Goal: Task Accomplishment & Management: Use online tool/utility

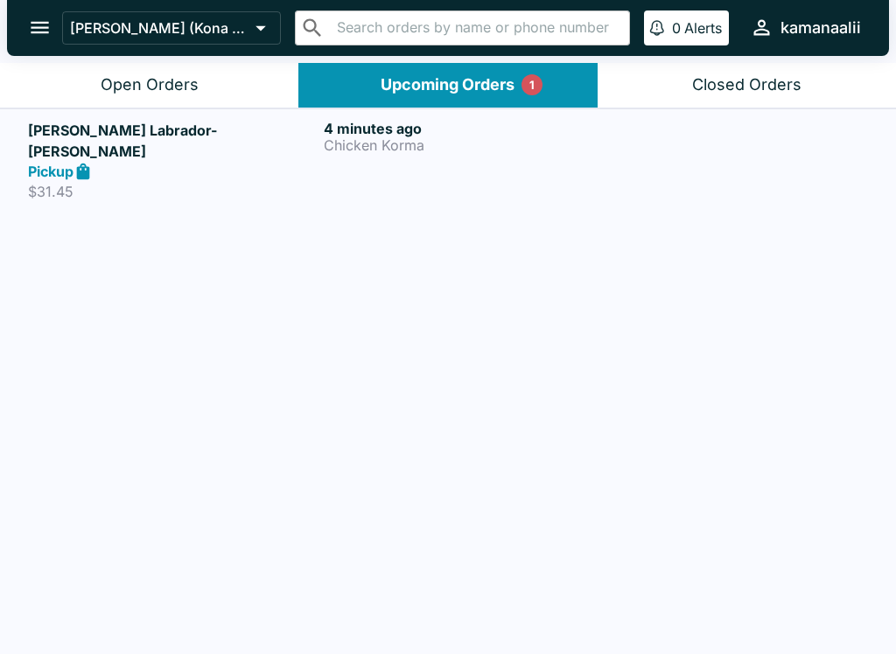
click at [178, 78] on div "Open Orders" at bounding box center [150, 85] width 98 height 20
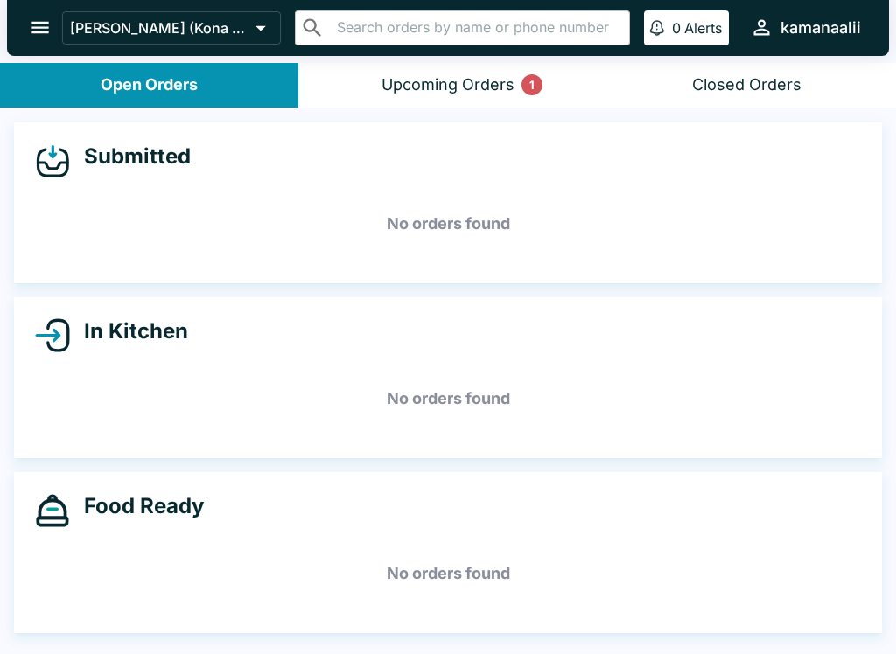
click at [464, 85] on div "Upcoming Orders 1" at bounding box center [447, 85] width 133 height 20
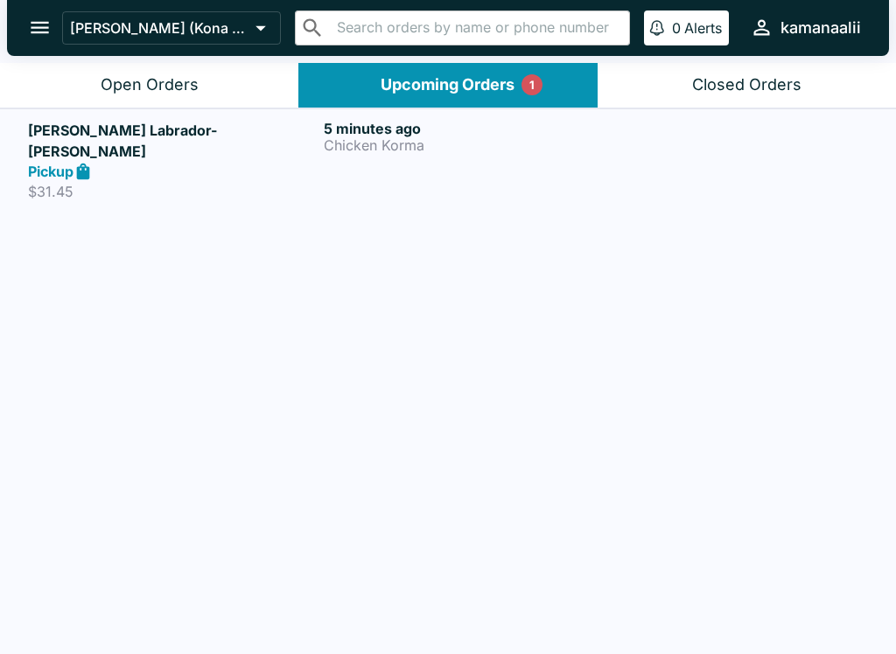
click at [474, 160] on div "5 minutes ago Chicken Korma" at bounding box center [468, 160] width 289 height 81
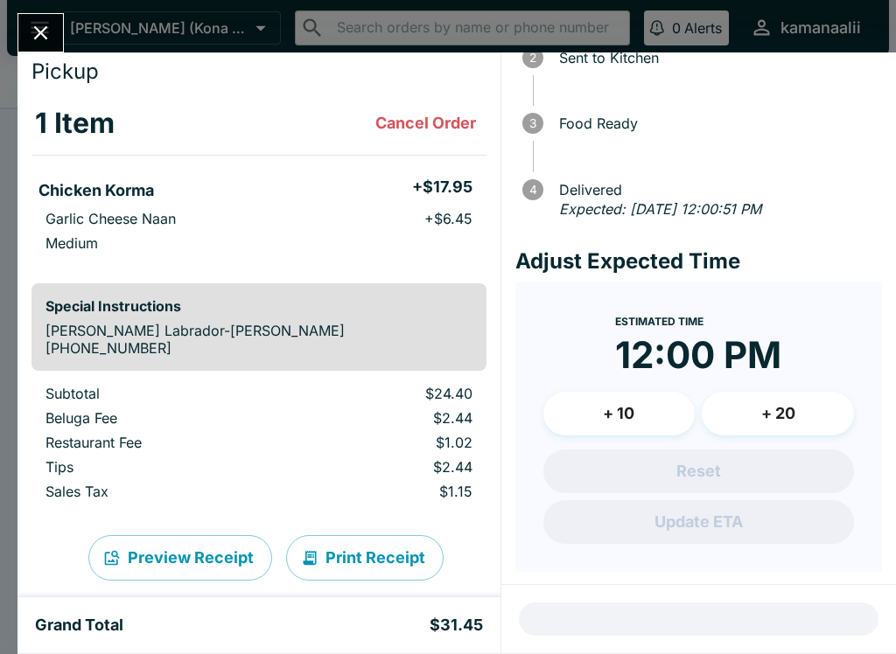
scroll to position [125, 0]
click at [26, 23] on button "Close" at bounding box center [40, 33] width 45 height 38
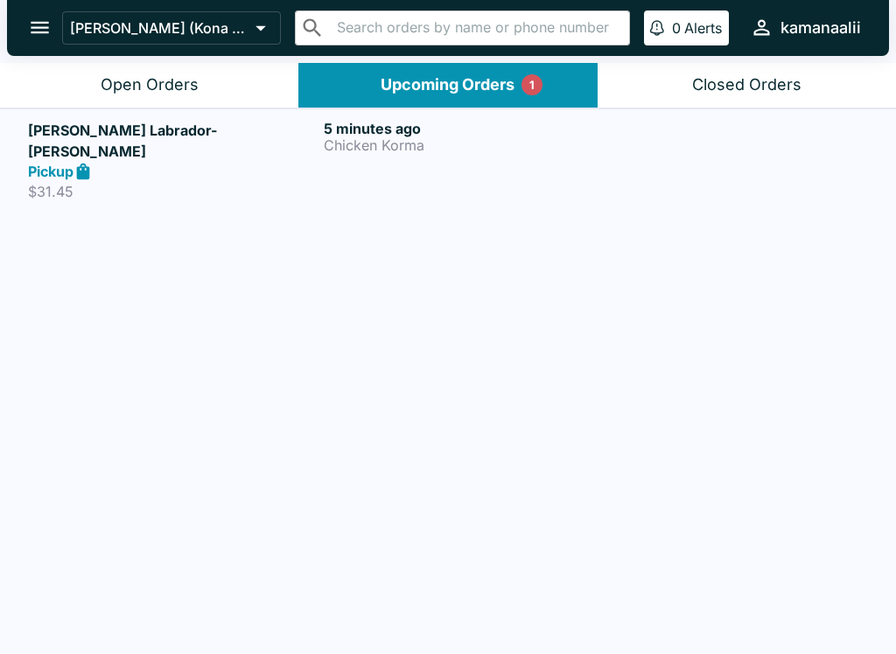
click at [386, 137] on p "Chicken Korma" at bounding box center [468, 145] width 289 height 16
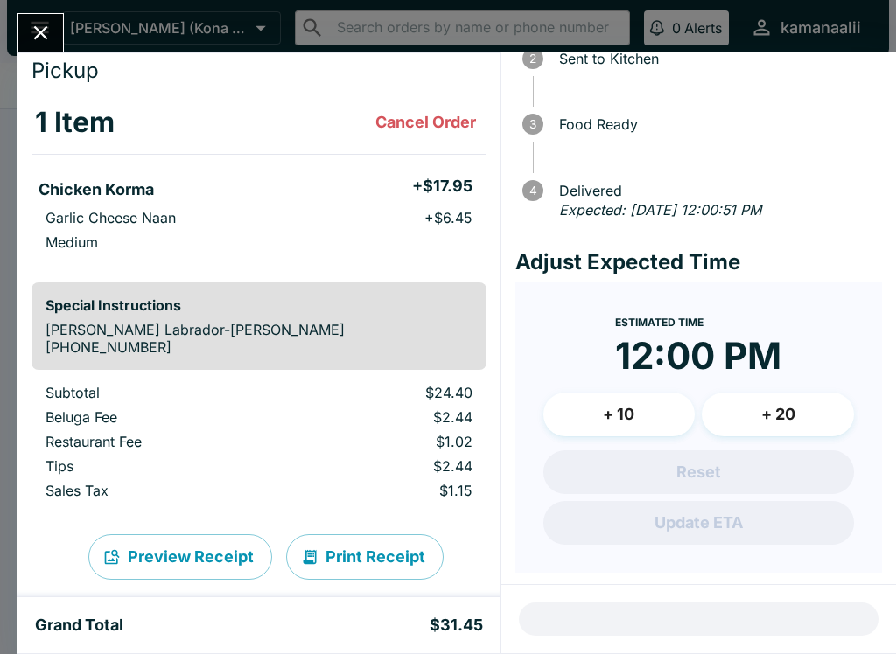
scroll to position [75, 0]
click at [40, 25] on icon "Close" at bounding box center [41, 33] width 24 height 24
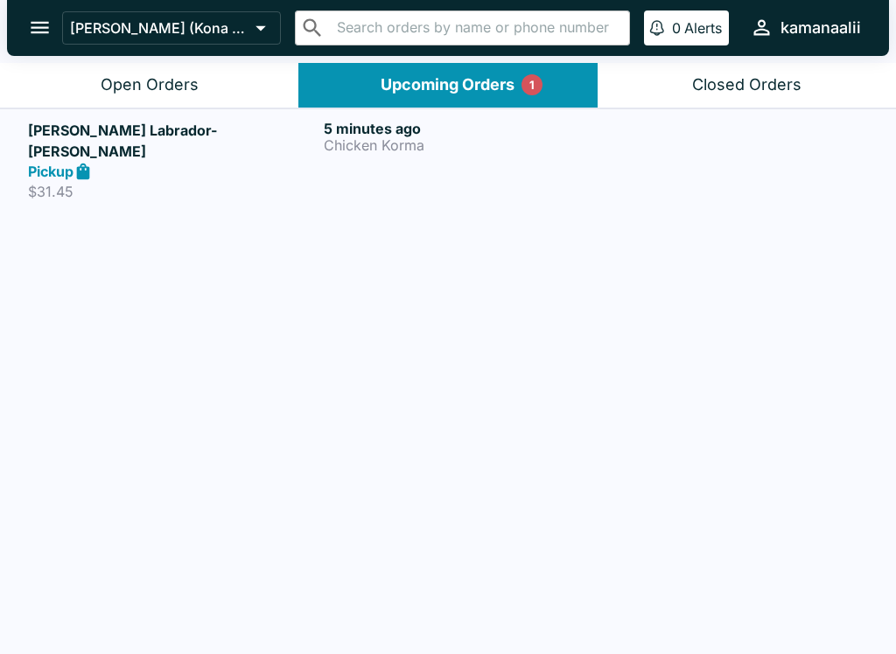
click at [127, 183] on p "$31.45" at bounding box center [172, 191] width 289 height 17
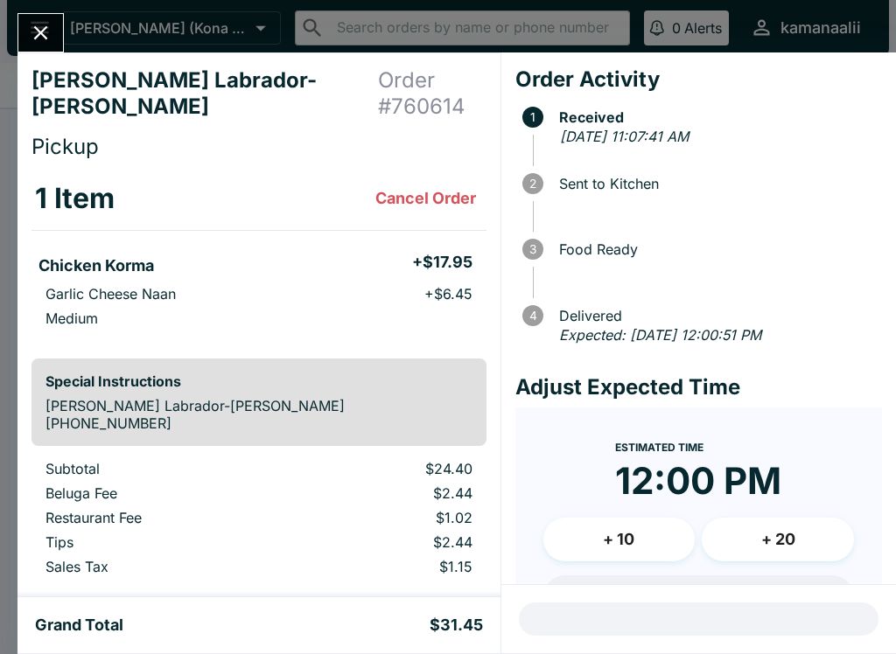
click at [38, 38] on icon "Close" at bounding box center [41, 33] width 24 height 24
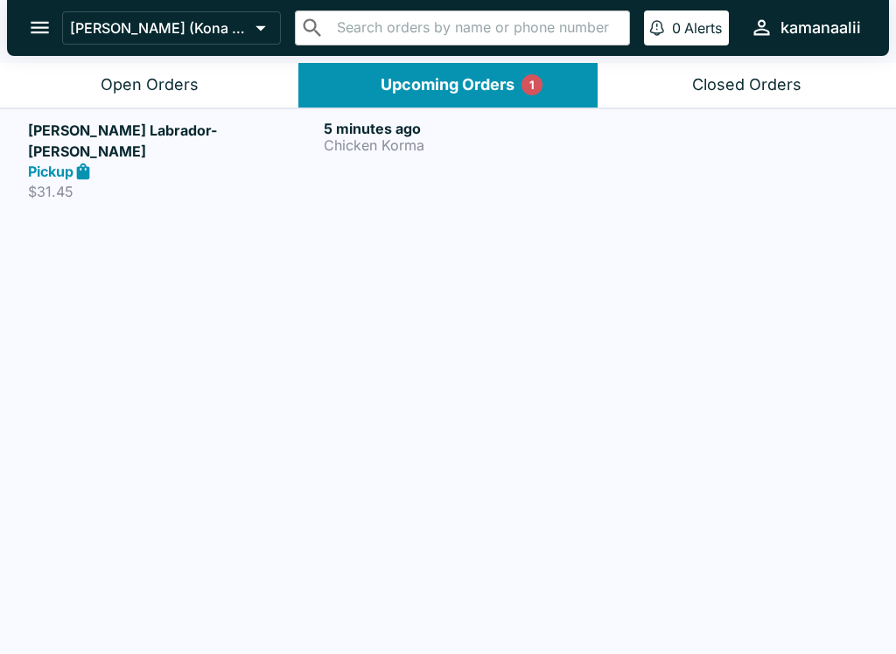
click at [743, 82] on div "Closed Orders" at bounding box center [746, 85] width 109 height 20
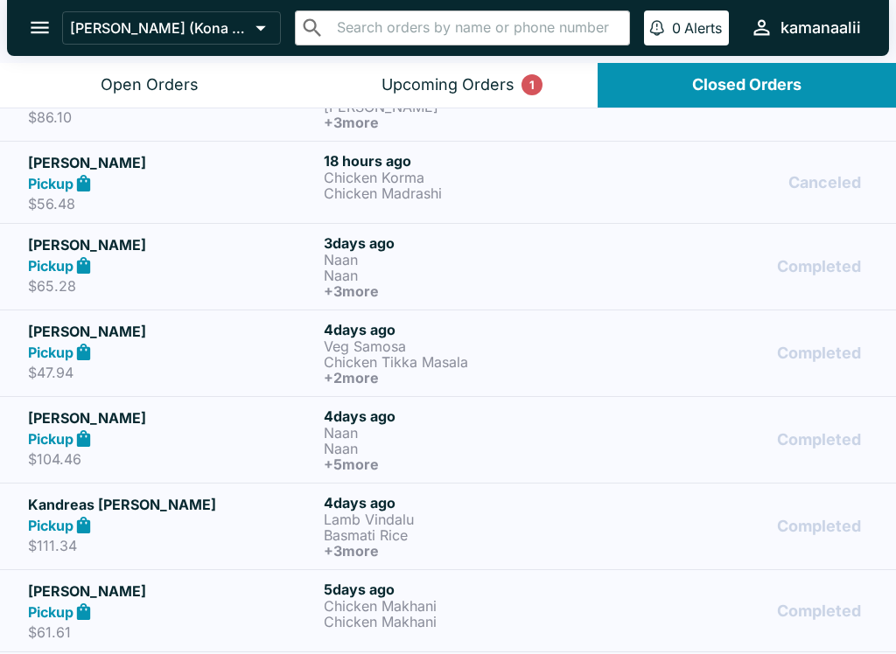
scroll to position [135, 0]
click at [37, 17] on icon "open drawer" at bounding box center [40, 28] width 24 height 24
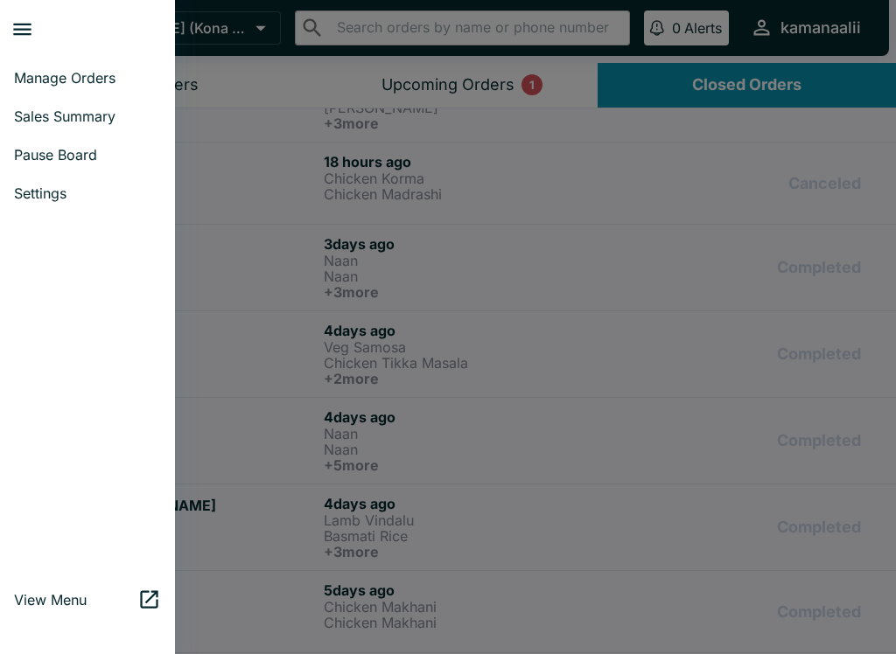
click at [48, 122] on span "Sales Summary" at bounding box center [87, 116] width 147 height 17
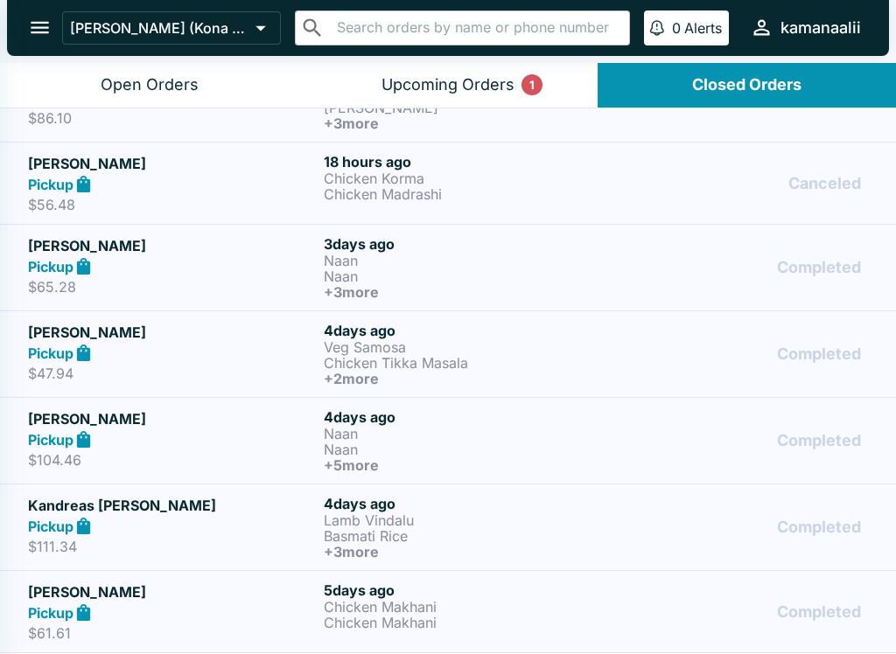
select select "03:00"
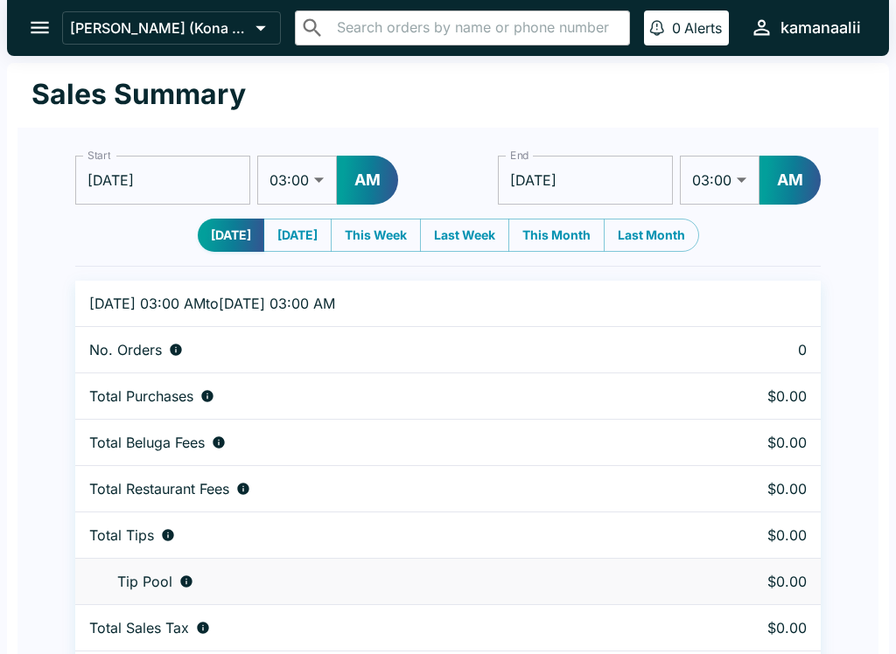
scroll to position [53, 0]
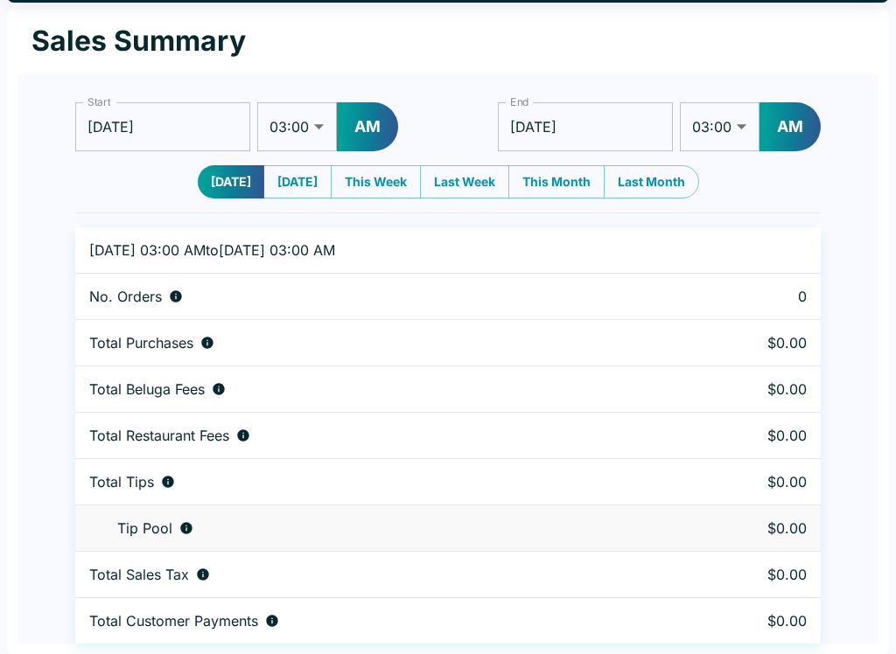
click at [567, 178] on button "This Month" at bounding box center [556, 181] width 96 height 33
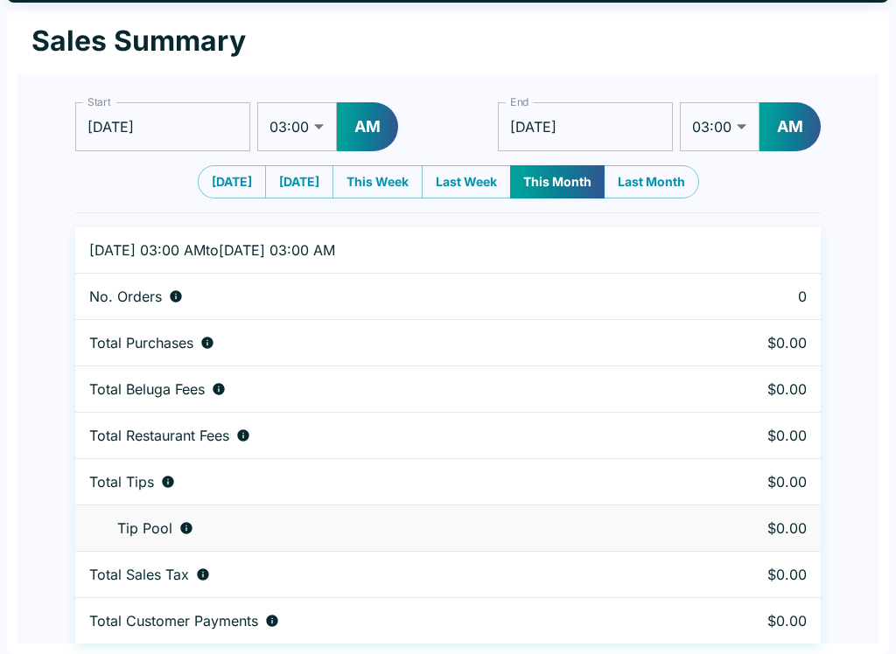
click at [662, 178] on button "Last Month" at bounding box center [650, 181] width 95 height 33
type input "[DATE]"
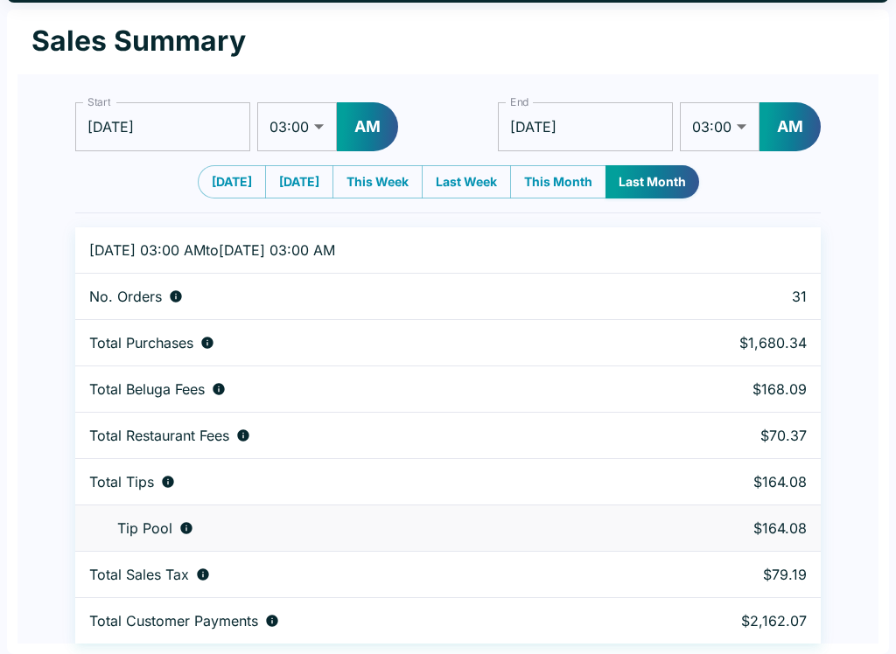
click at [231, 179] on button "[DATE]" at bounding box center [232, 181] width 68 height 33
type input "[DATE]"
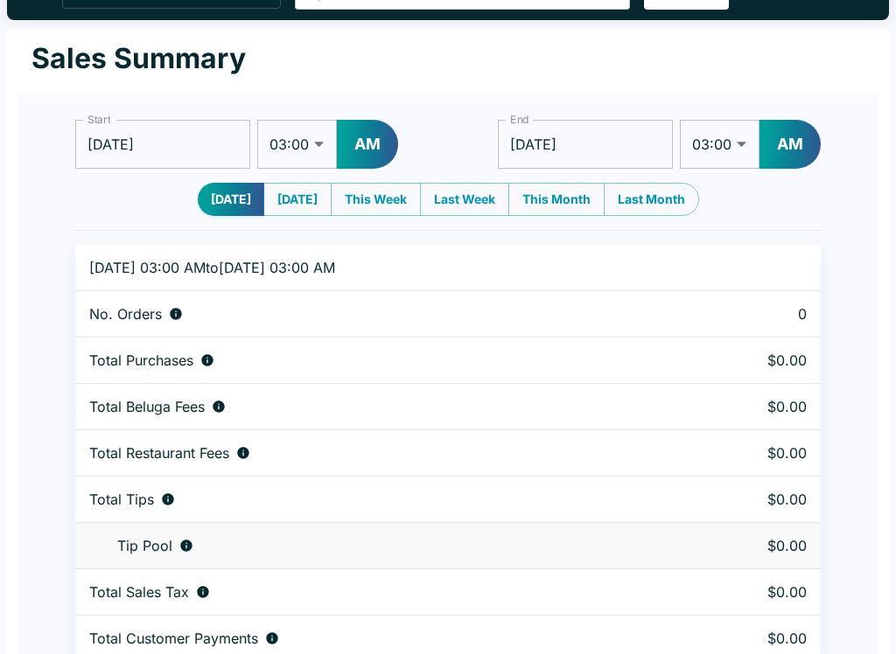
scroll to position [0, 0]
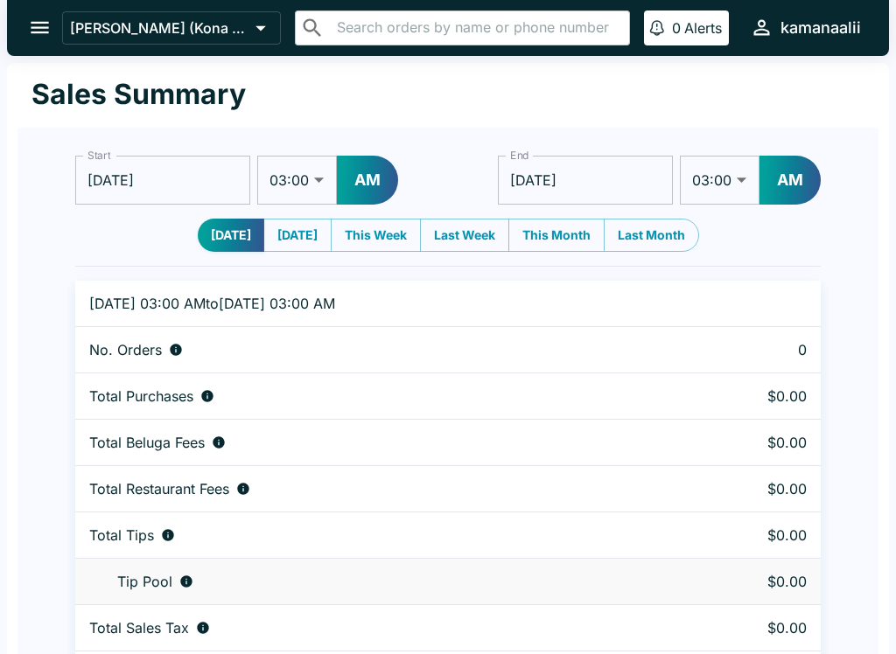
click at [45, 25] on icon "open drawer" at bounding box center [40, 28] width 24 height 24
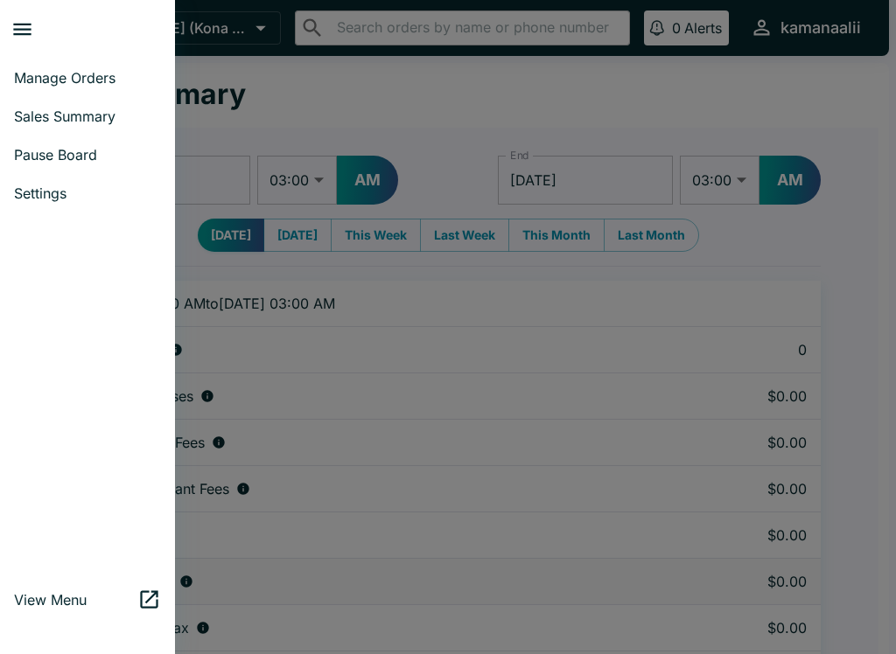
click at [94, 80] on span "Manage Orders" at bounding box center [87, 77] width 147 height 17
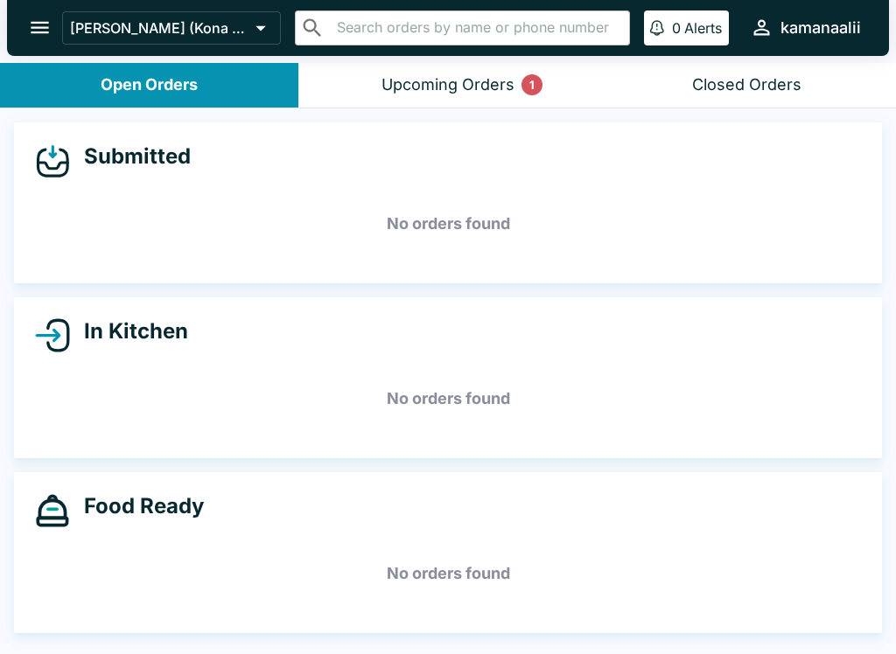
click at [443, 92] on div "Upcoming Orders 1" at bounding box center [447, 85] width 133 height 20
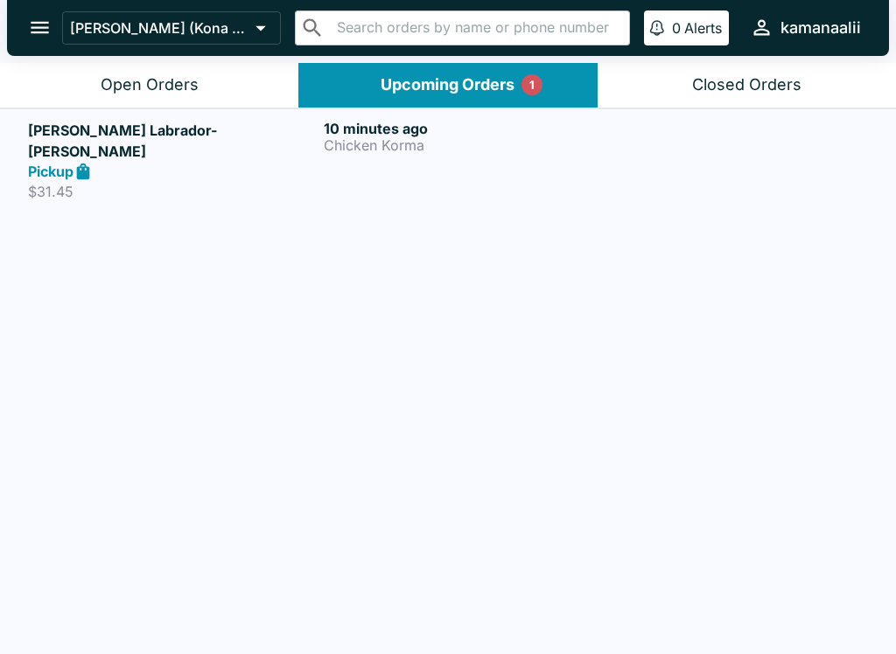
click at [383, 143] on p "Chicken Korma" at bounding box center [468, 145] width 289 height 16
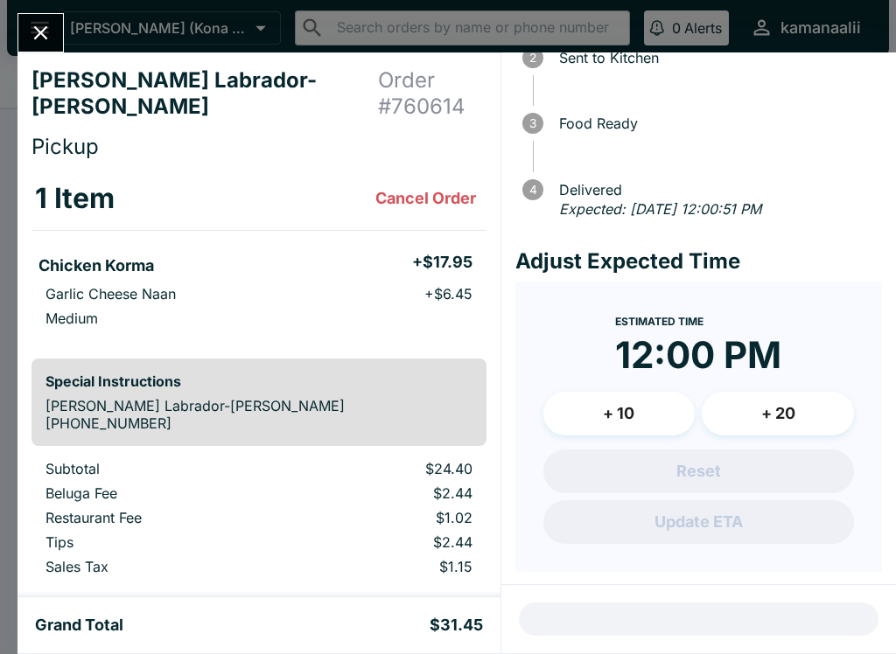
scroll to position [125, 0]
click at [38, 23] on icon "Close" at bounding box center [41, 33] width 24 height 24
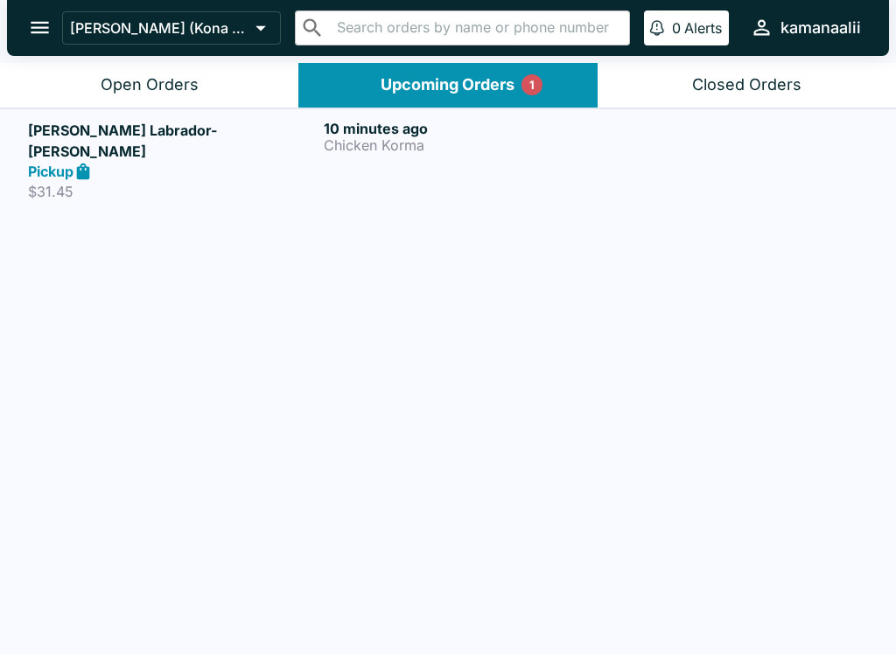
click at [450, 134] on h6 "10 minutes ago" at bounding box center [468, 128] width 289 height 17
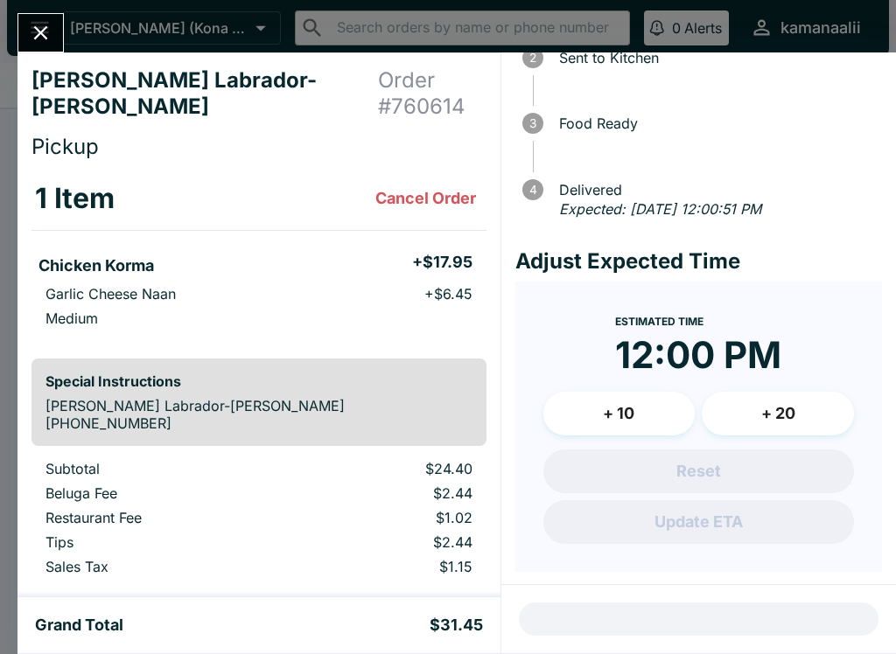
scroll to position [125, 0]
click at [38, 17] on button "Close" at bounding box center [40, 33] width 45 height 38
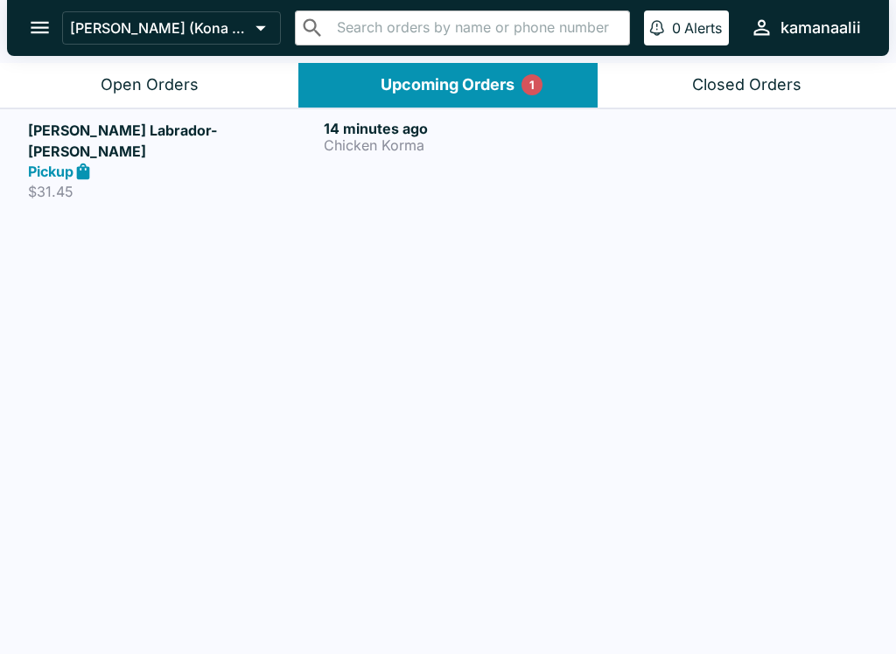
click at [131, 75] on div "Open Orders" at bounding box center [150, 85] width 98 height 20
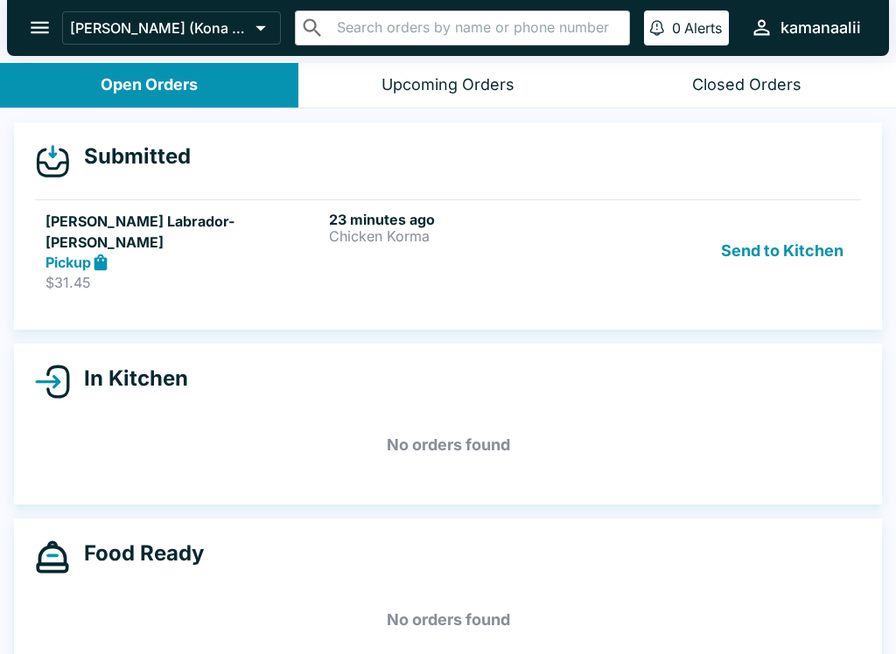
click at [115, 253] on div "Pickup" at bounding box center [183, 263] width 276 height 20
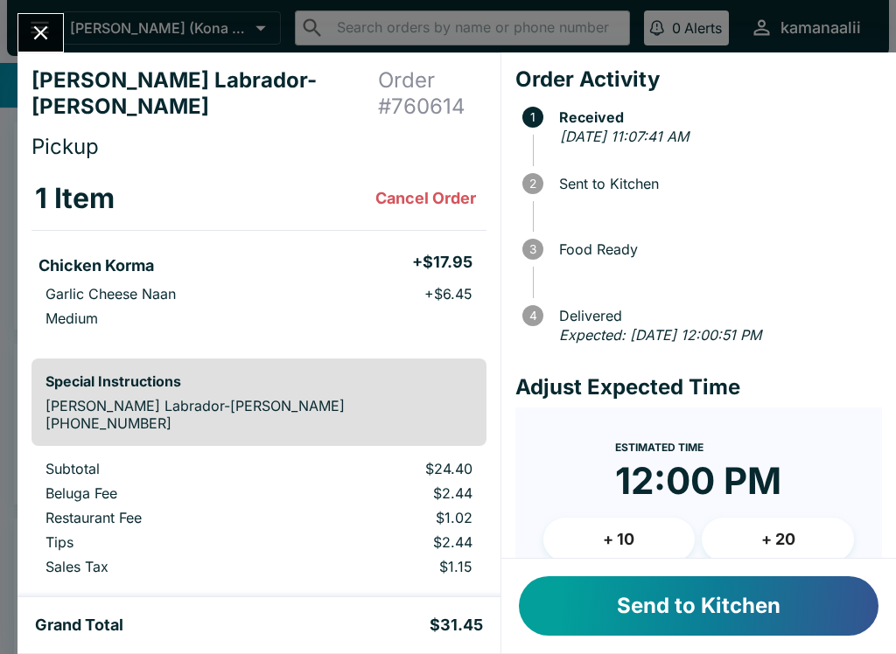
click at [785, 540] on button "+ 20" at bounding box center [777, 540] width 152 height 44
click at [620, 545] on button "+ 10" at bounding box center [619, 540] width 152 height 44
click at [608, 545] on button "+ 10" at bounding box center [619, 540] width 152 height 44
click at [618, 550] on button "+ 10" at bounding box center [619, 540] width 152 height 44
click at [626, 546] on button "+ 10" at bounding box center [619, 540] width 152 height 44
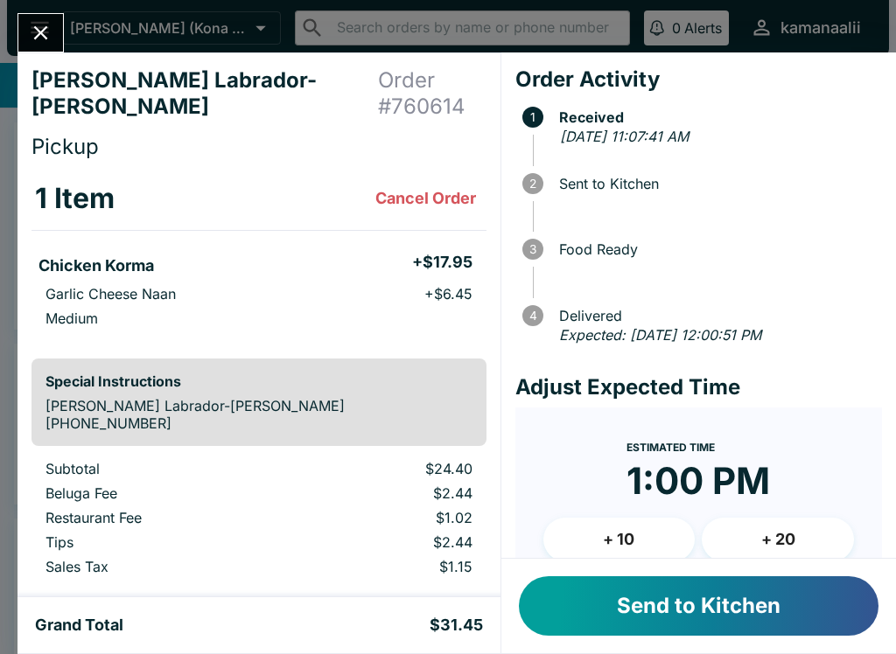
click at [768, 545] on button "+ 20" at bounding box center [777, 540] width 152 height 44
click at [768, 544] on button "+ 20" at bounding box center [777, 540] width 152 height 44
click at [780, 547] on button "+ 20" at bounding box center [777, 540] width 152 height 44
click at [618, 533] on button "+ 10" at bounding box center [619, 540] width 152 height 44
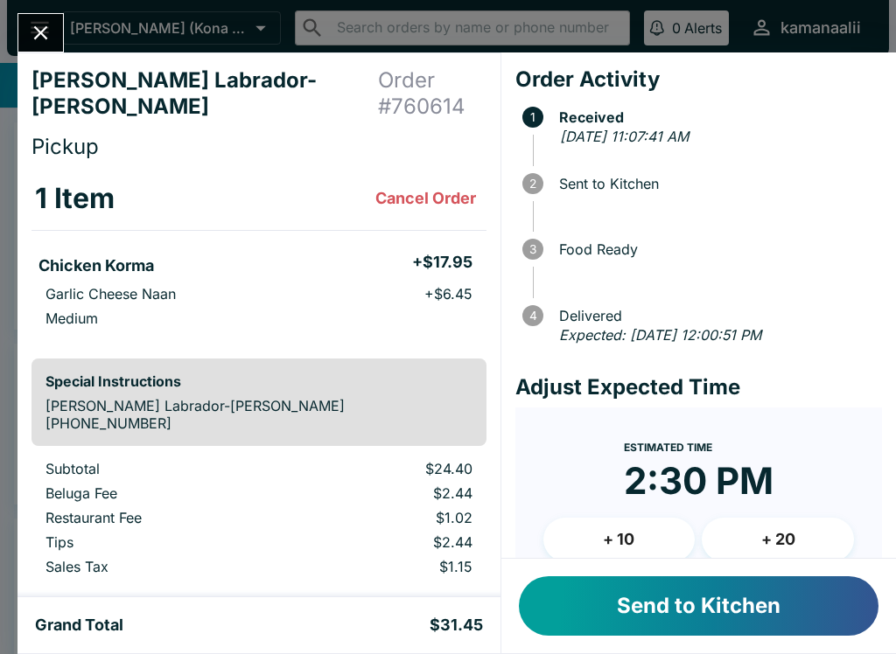
click at [617, 533] on button "+ 10" at bounding box center [619, 540] width 152 height 44
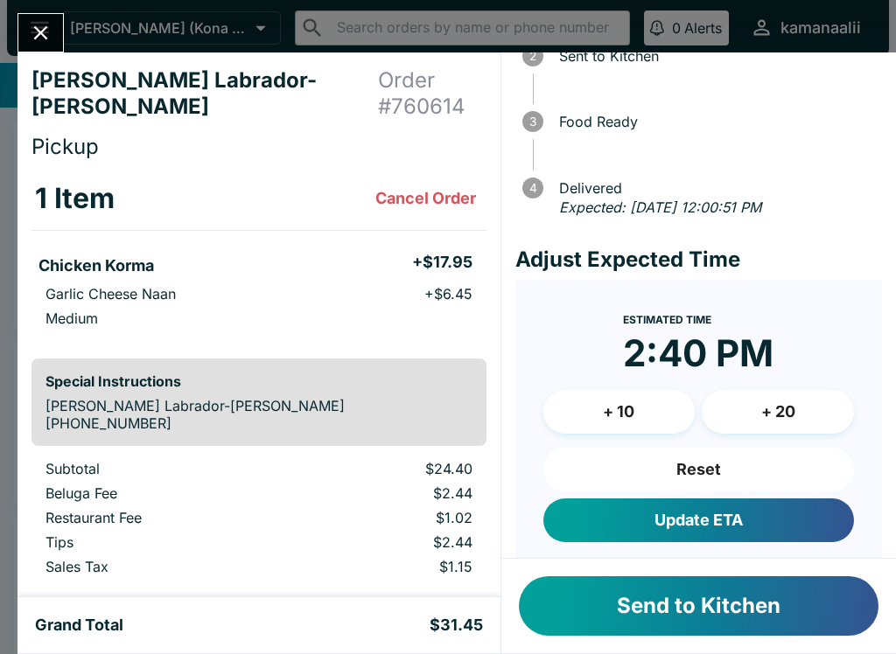
scroll to position [142, 0]
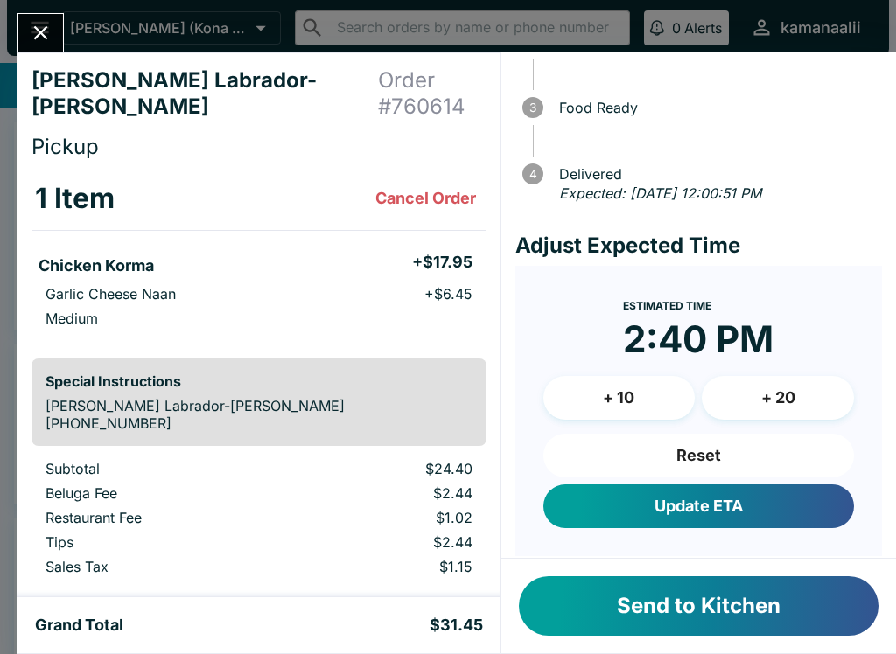
click at [720, 455] on button "Reset" at bounding box center [698, 456] width 310 height 44
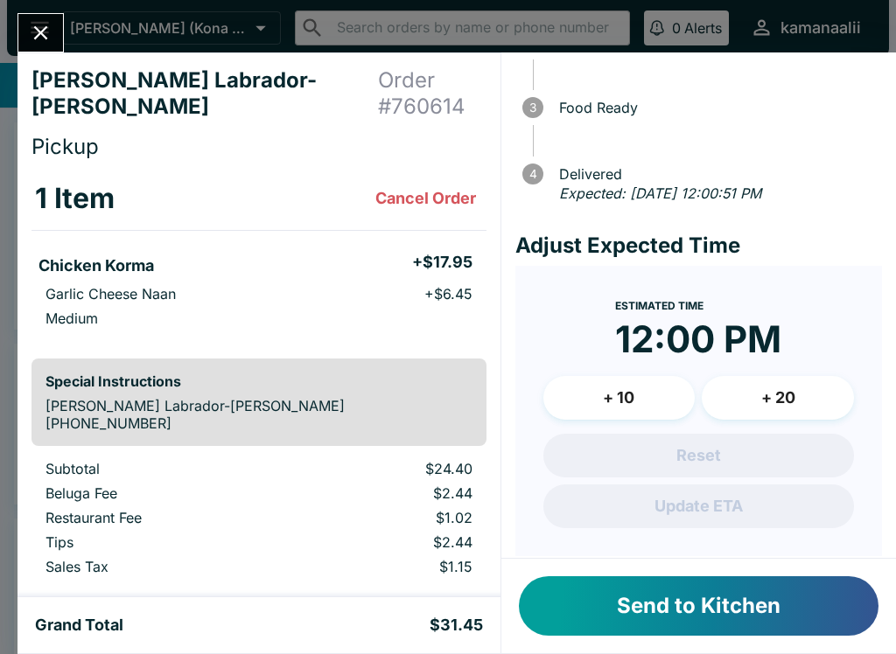
click at [703, 610] on button "Send to Kitchen" at bounding box center [698, 605] width 359 height 59
